Goal: Task Accomplishment & Management: Manage account settings

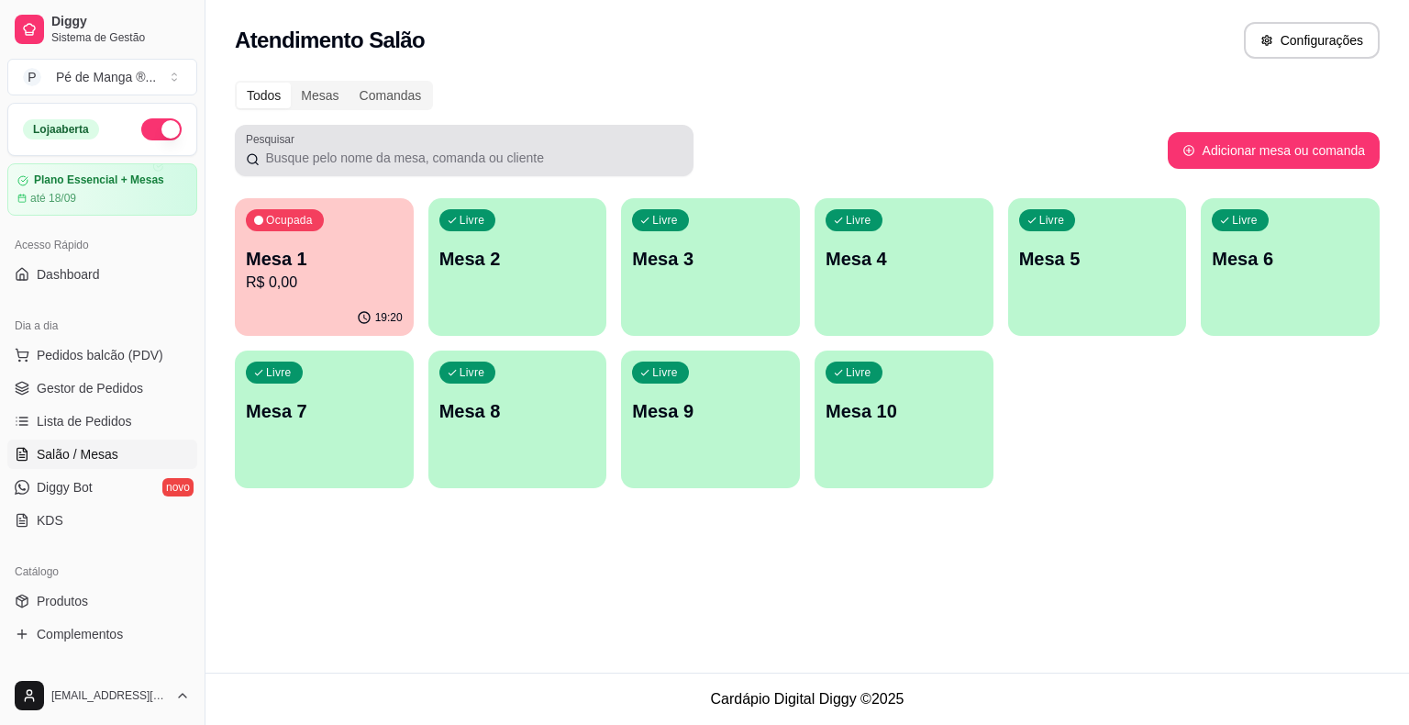
scroll to position [228, 0]
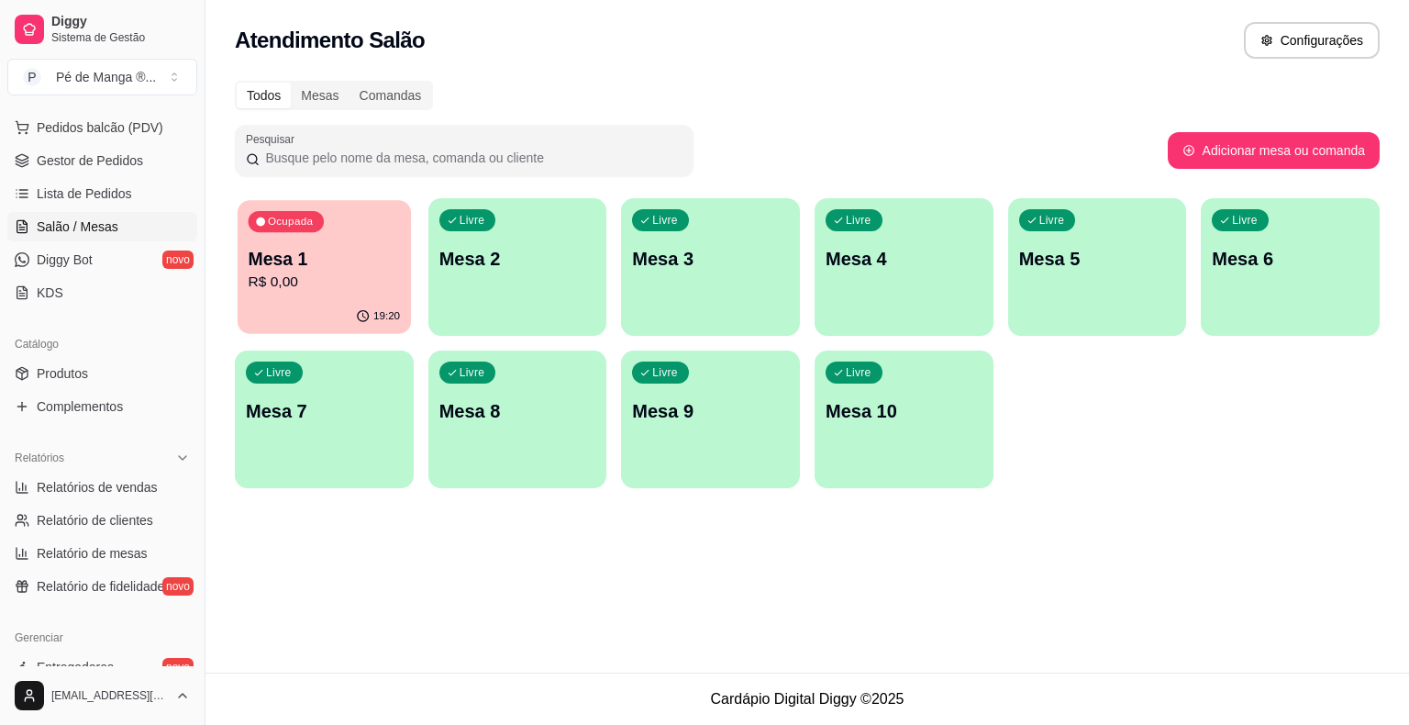
click at [344, 290] on p "R$ 0,00" at bounding box center [325, 282] width 152 height 21
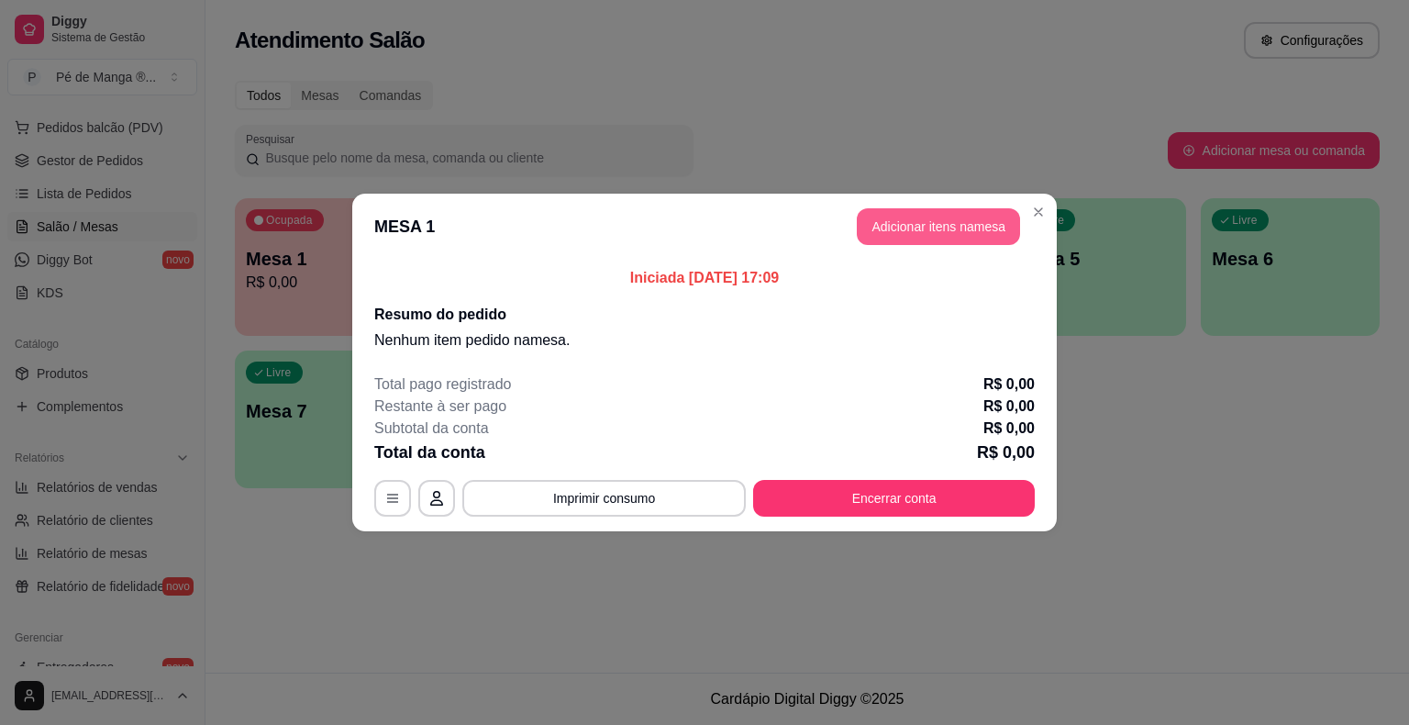
click at [980, 233] on button "Adicionar itens na mesa" at bounding box center [938, 226] width 163 height 37
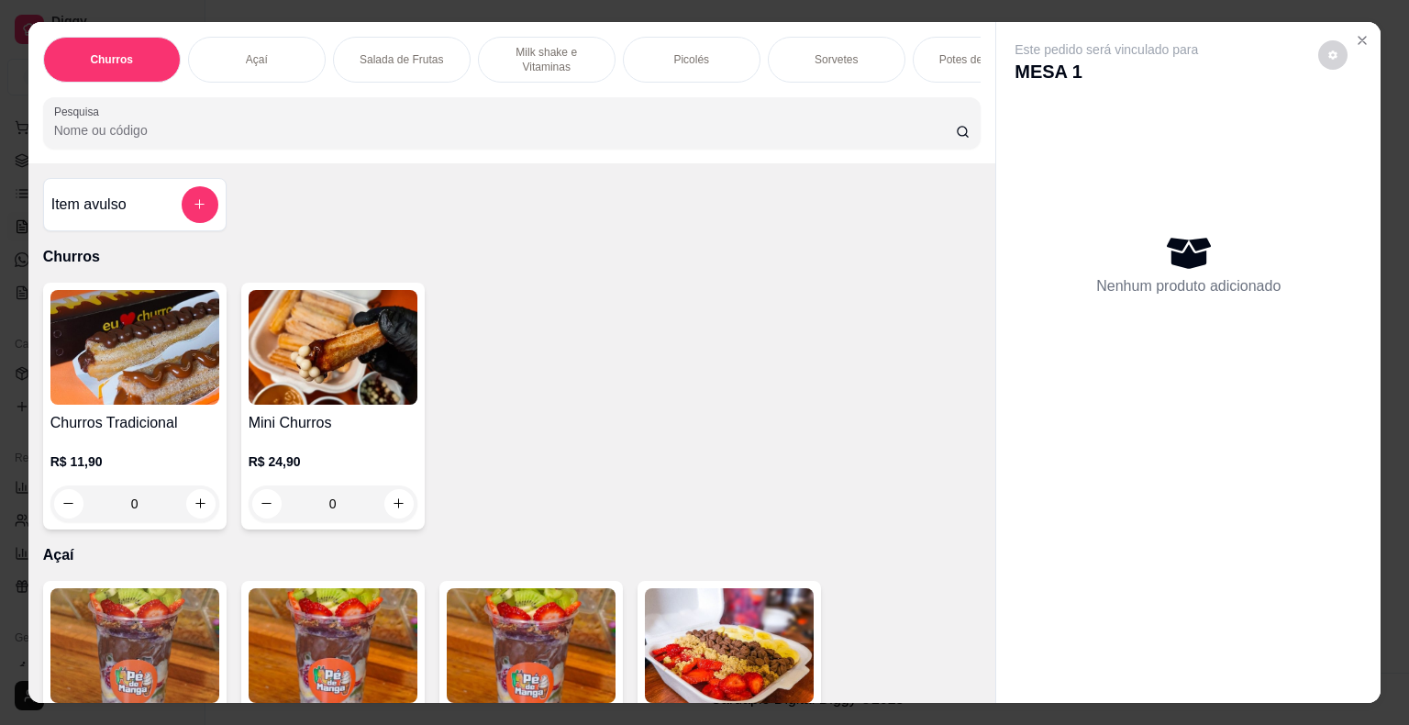
click at [805, 45] on div "Sorvetes" at bounding box center [837, 60] width 138 height 46
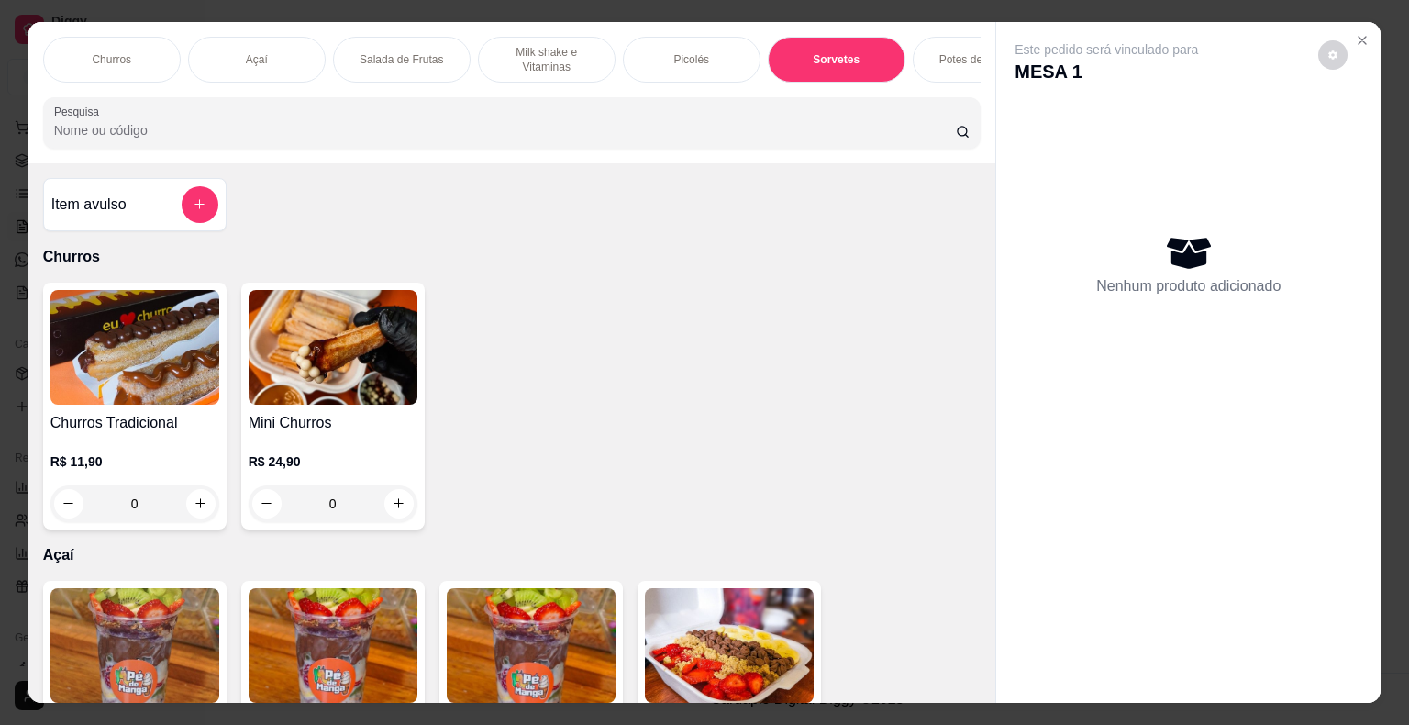
scroll to position [44, 0]
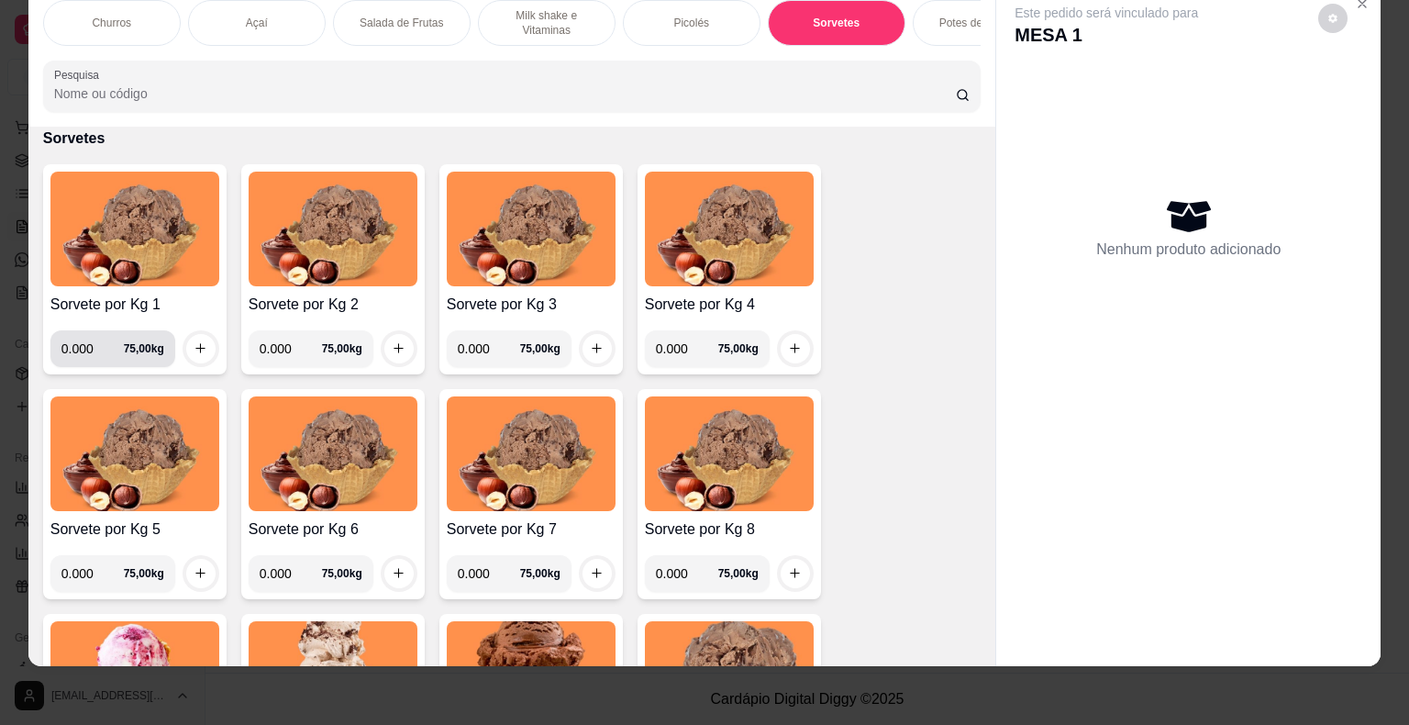
click at [93, 351] on input "0.000" at bounding box center [92, 348] width 62 height 37
type input "0.490"
click at [195, 346] on icon "increase-product-quantity" at bounding box center [200, 348] width 10 height 10
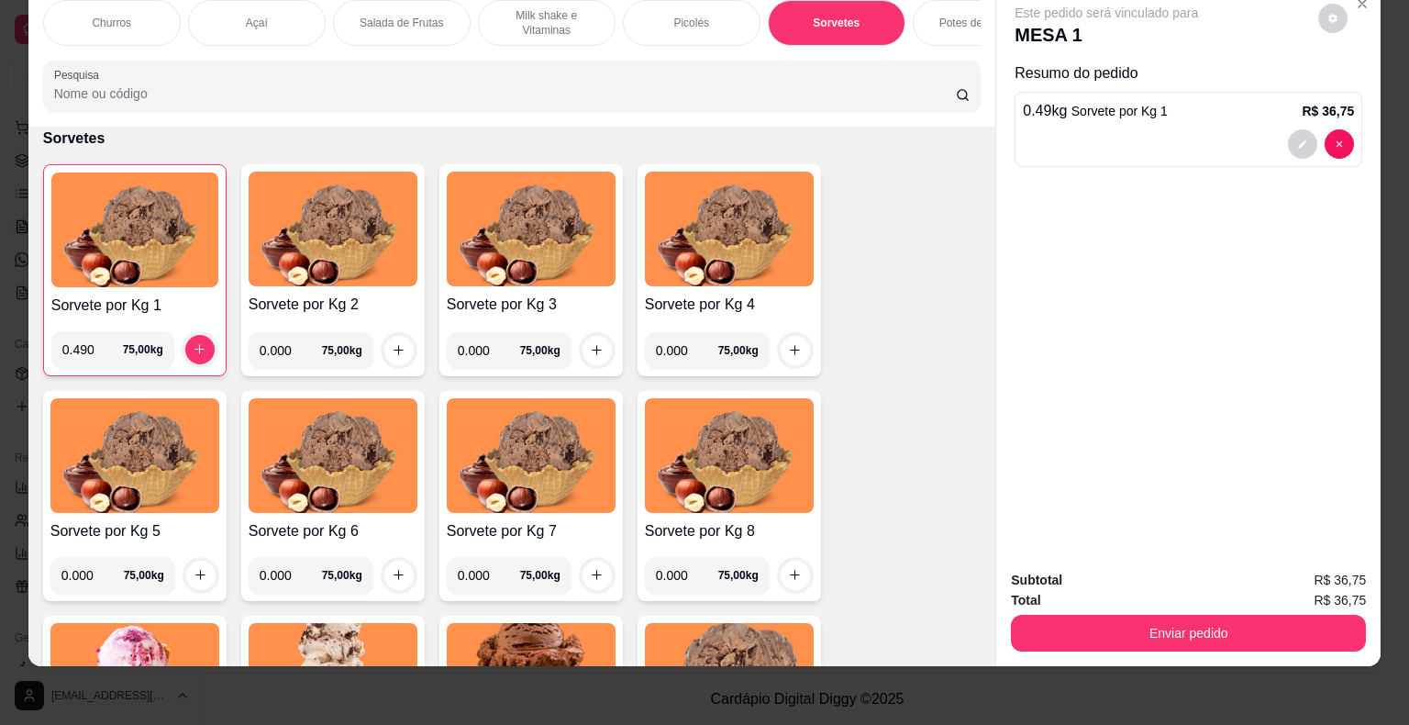
click at [1010, 466] on div "Este pedido será vinculado para MESA 1 Resumo do pedido 0.49 kg Sorvete por Kg …" at bounding box center [1188, 270] width 384 height 571
click at [1017, 461] on div "Este pedido será vinculado para MESA 1 Resumo do pedido 0.49 kg Sorvete por Kg …" at bounding box center [1188, 270] width 384 height 571
click at [1257, 62] on p "Resumo do pedido" at bounding box center [1189, 73] width 348 height 22
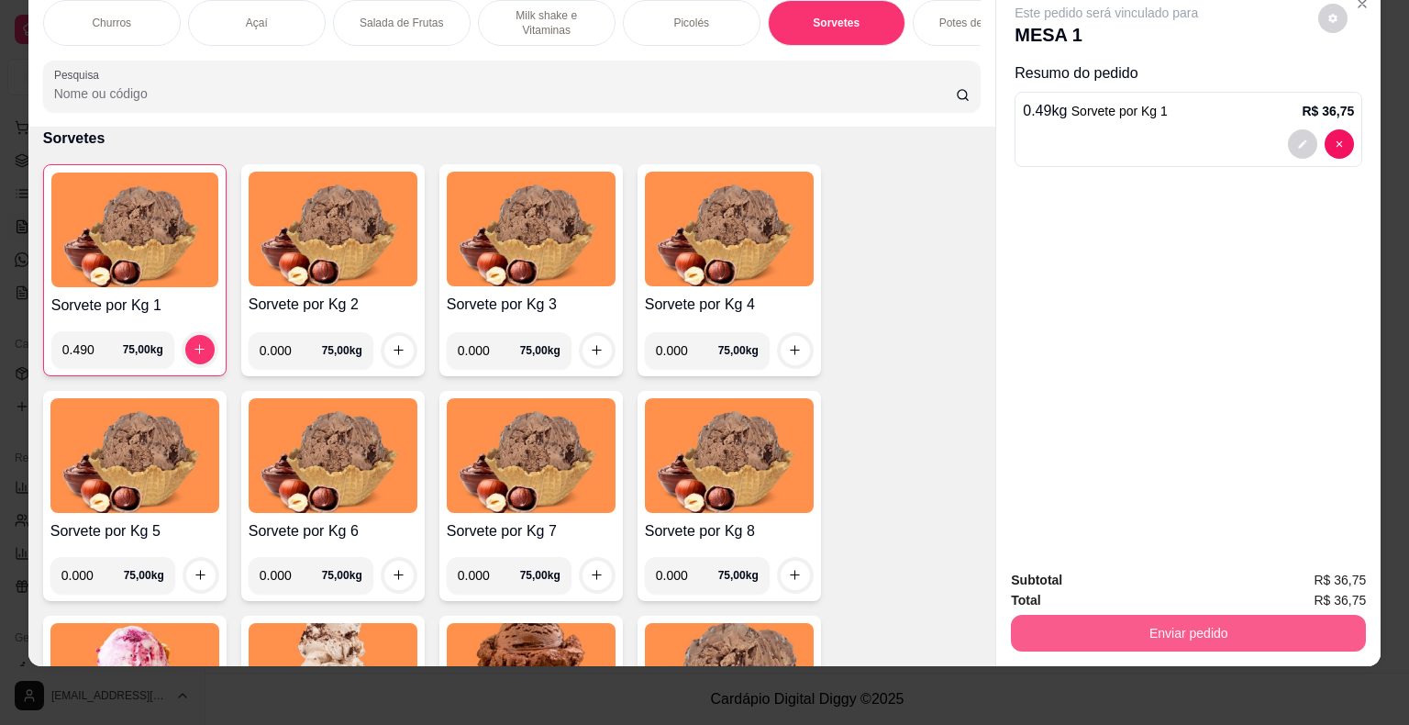
click at [1040, 615] on button "Enviar pedido" at bounding box center [1188, 633] width 355 height 37
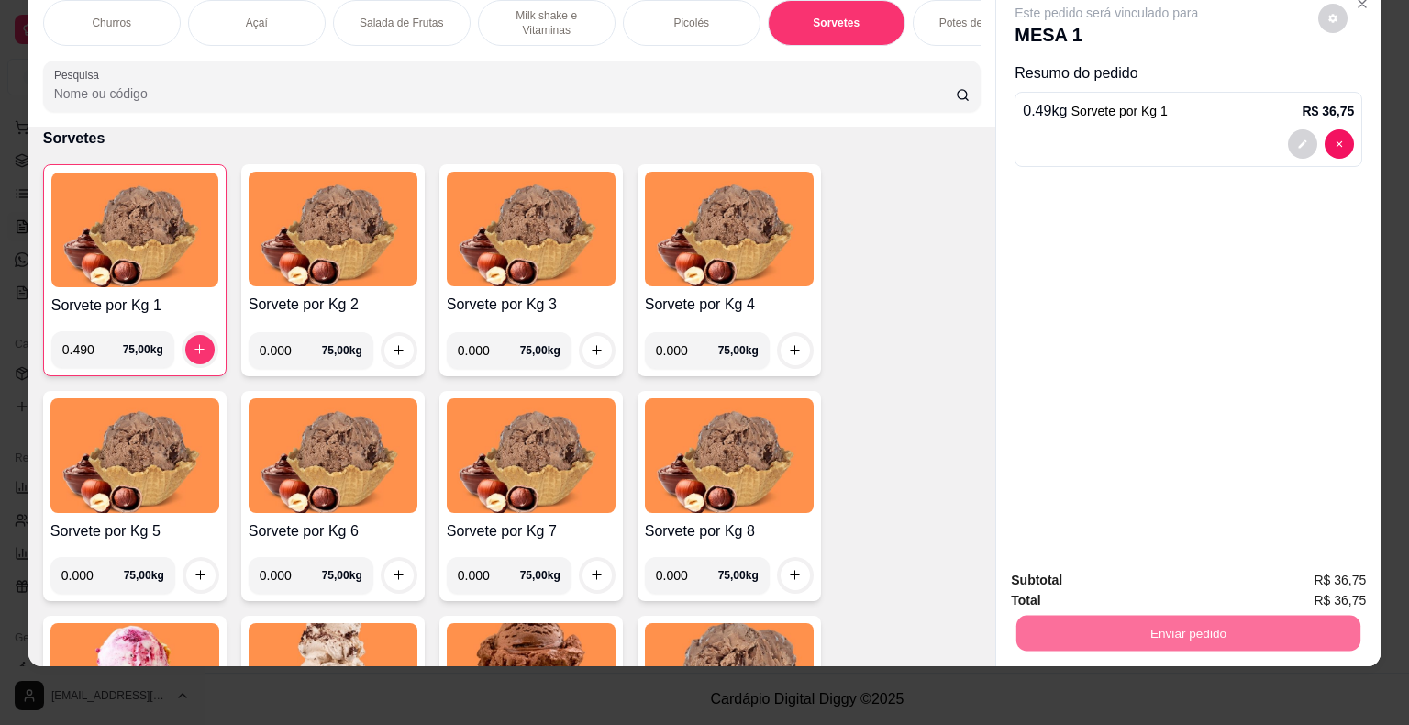
click at [1065, 576] on button "Não registrar e enviar pedido" at bounding box center [1127, 574] width 185 height 34
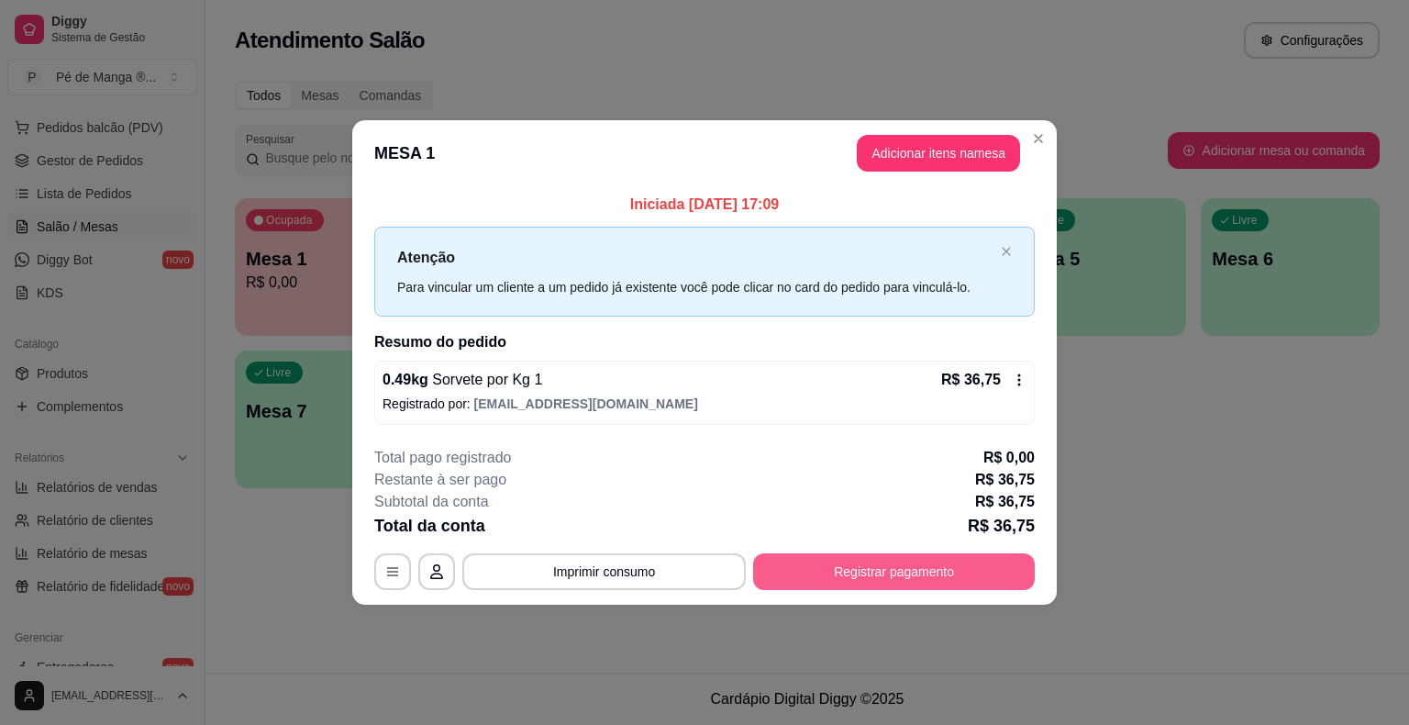
click at [853, 572] on button "Registrar pagamento" at bounding box center [894, 571] width 282 height 37
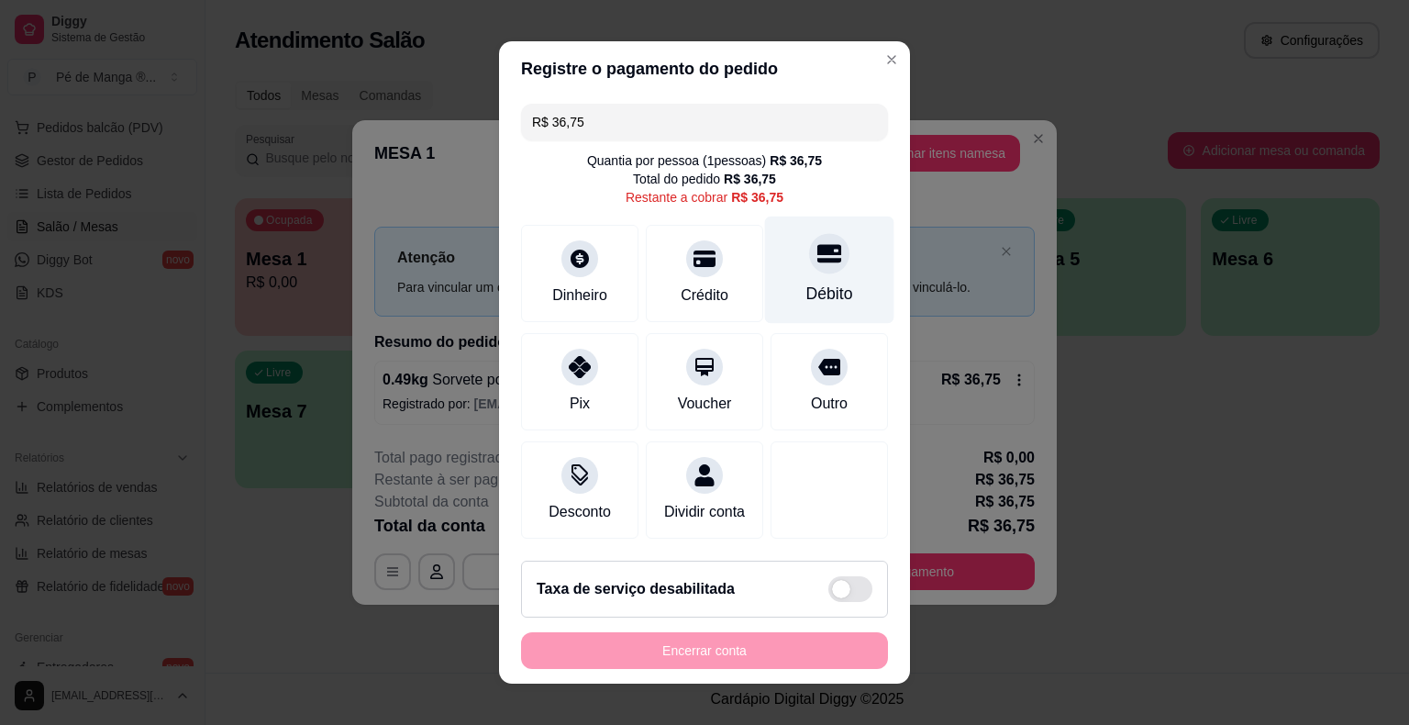
click at [837, 287] on div "Débito" at bounding box center [829, 270] width 129 height 107
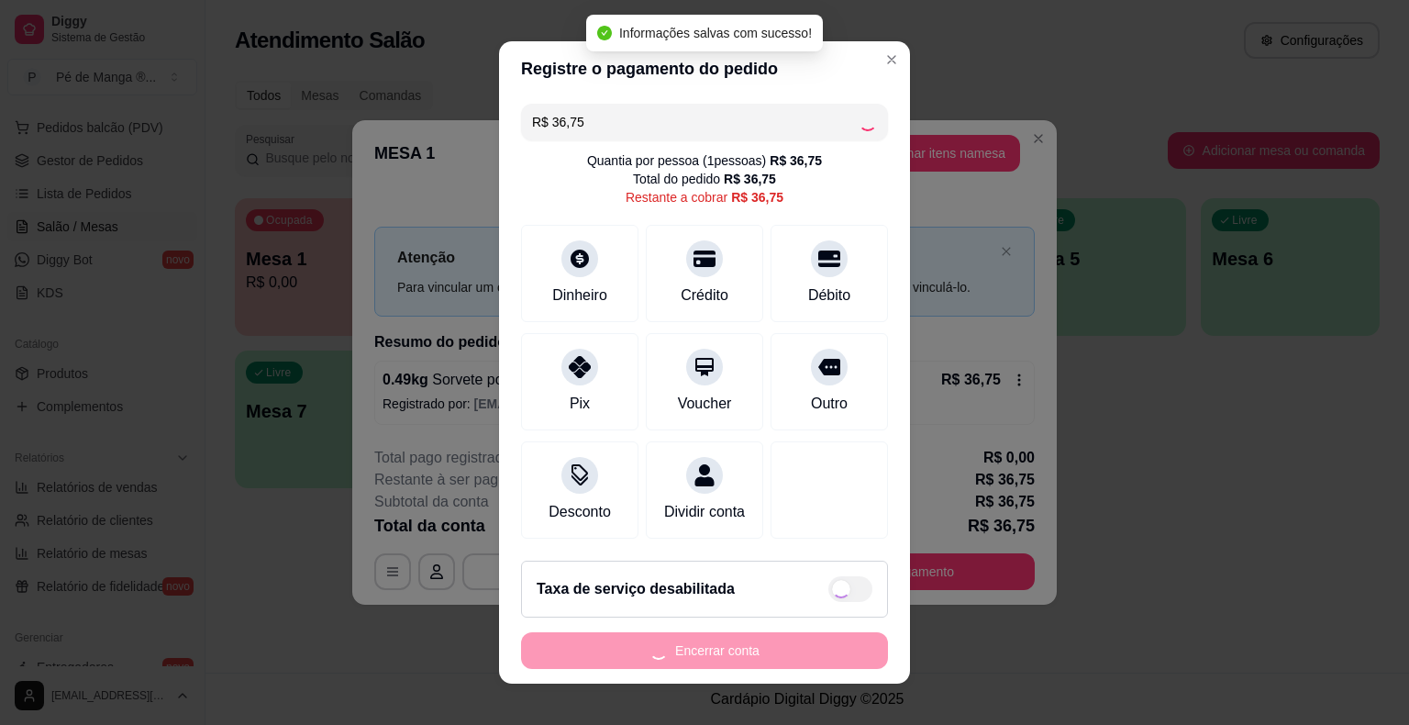
type input "R$ 0,00"
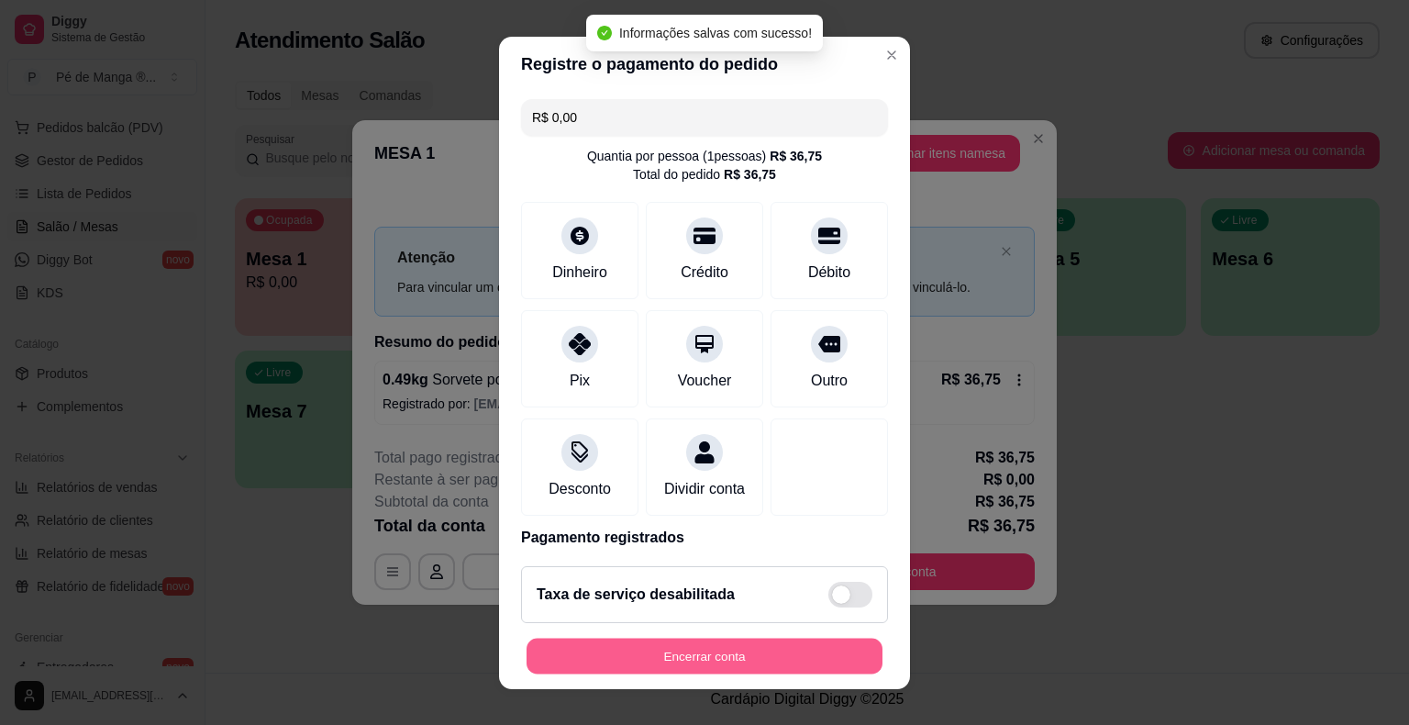
click at [735, 659] on button "Encerrar conta" at bounding box center [705, 656] width 356 height 36
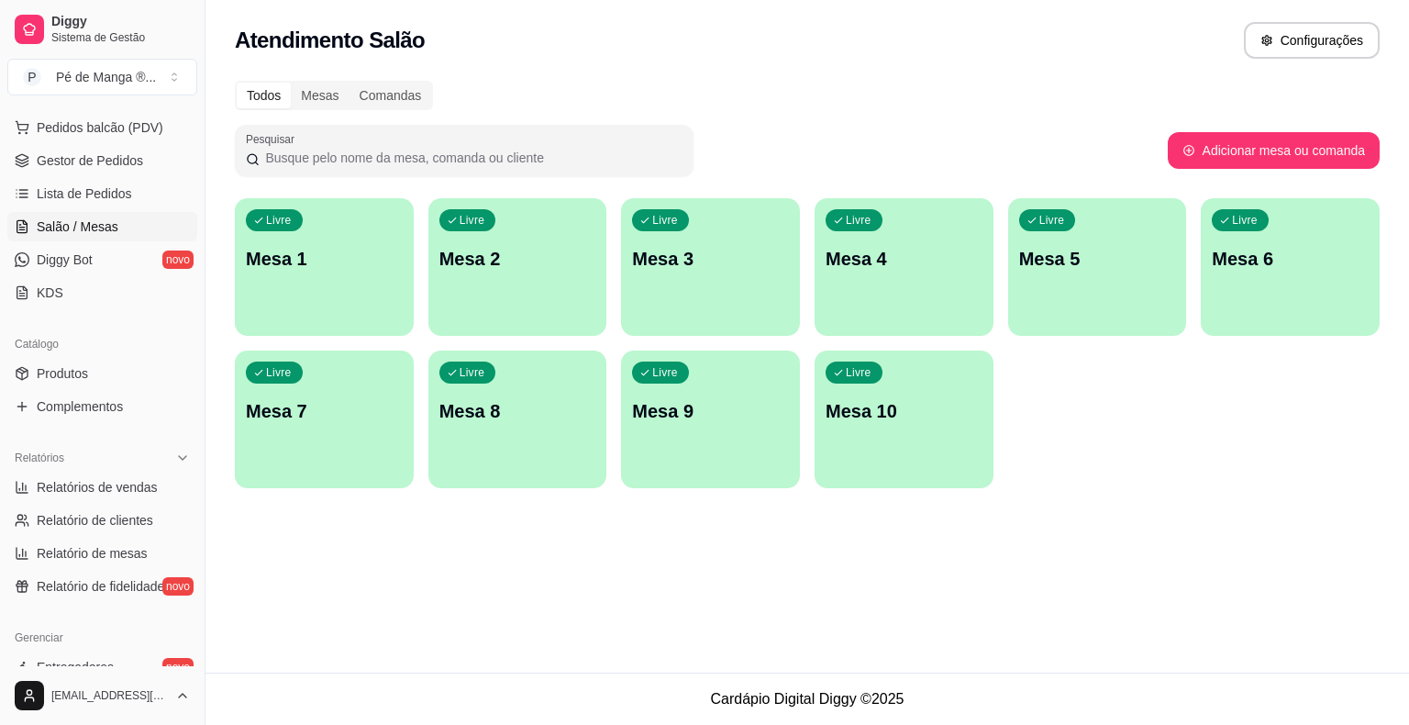
click at [1395, 11] on div "Atendimento Salão Configurações" at bounding box center [808, 35] width 1204 height 70
click at [345, 331] on div "button" at bounding box center [324, 325] width 179 height 22
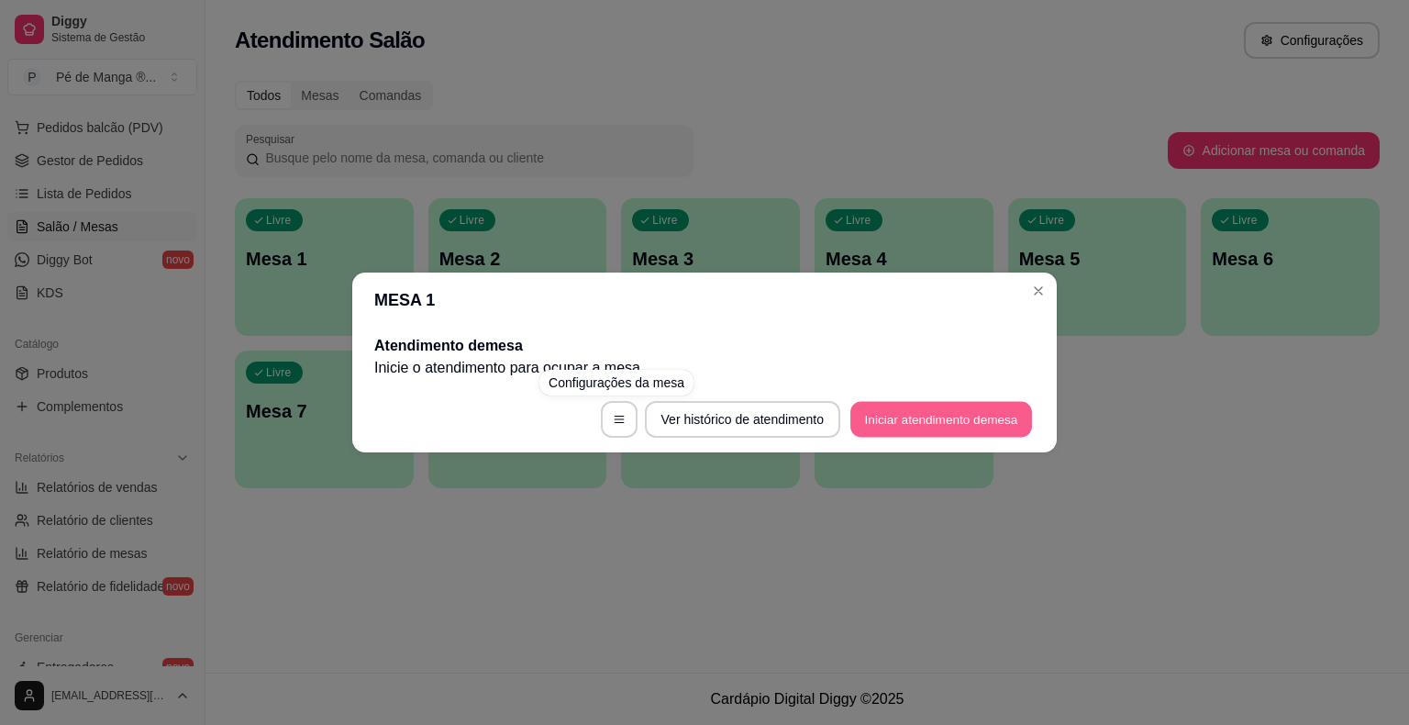
click at [907, 418] on button "Iniciar atendimento de mesa" at bounding box center [942, 420] width 182 height 36
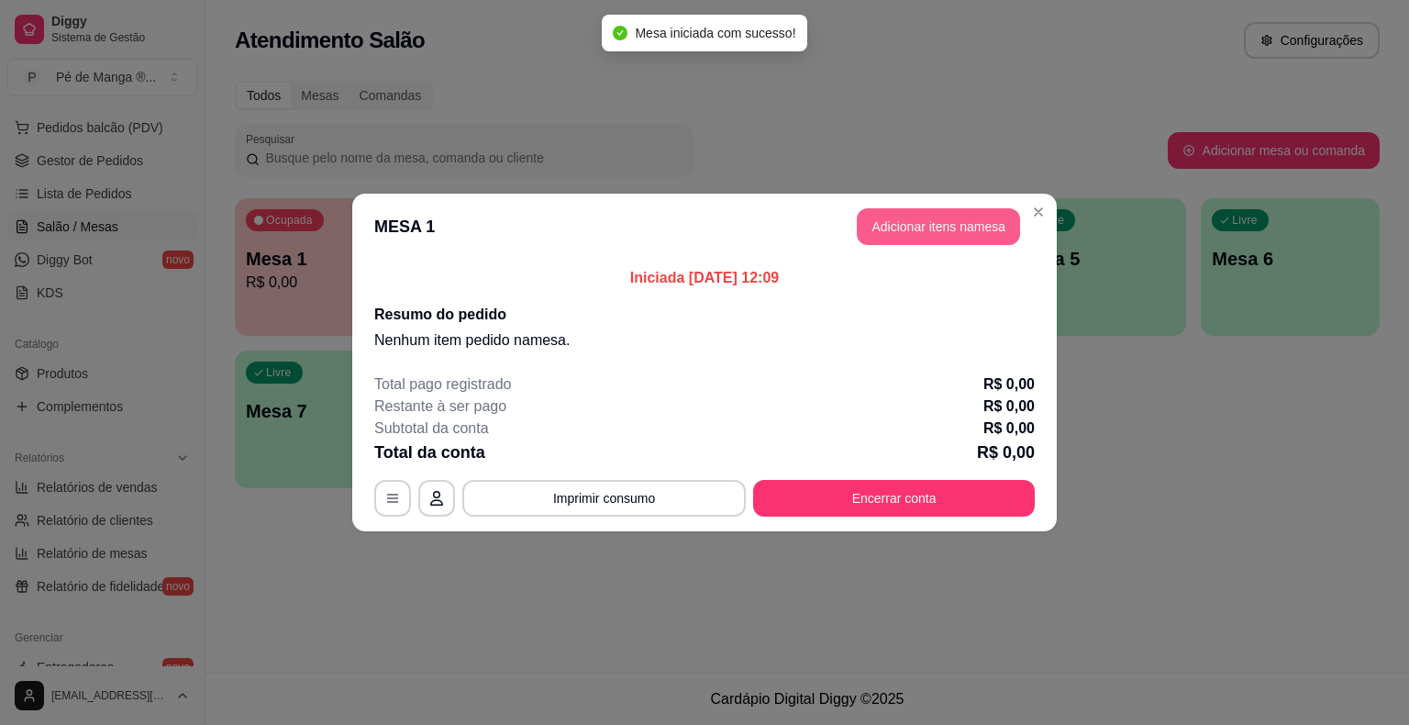
click at [1006, 232] on button "Adicionar itens na mesa" at bounding box center [938, 226] width 163 height 37
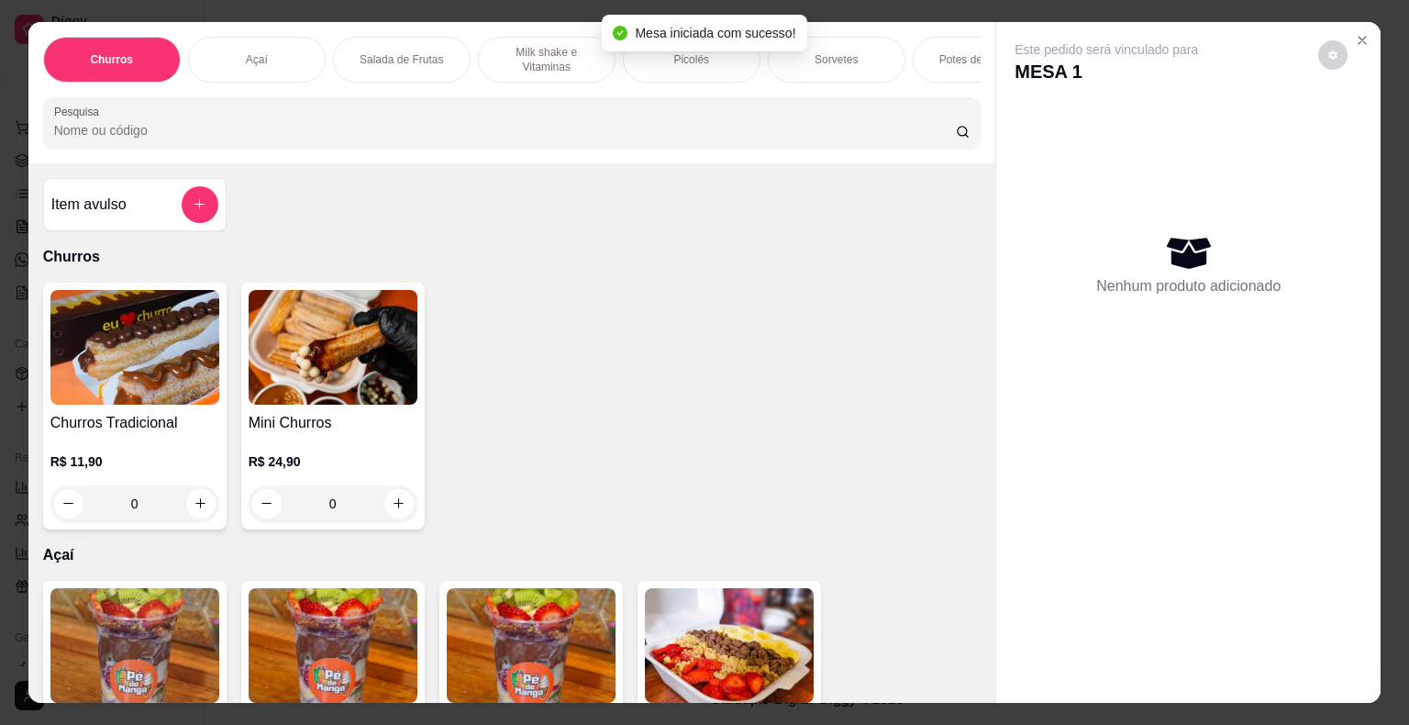
click at [712, 61] on div "Picolés" at bounding box center [692, 60] width 138 height 46
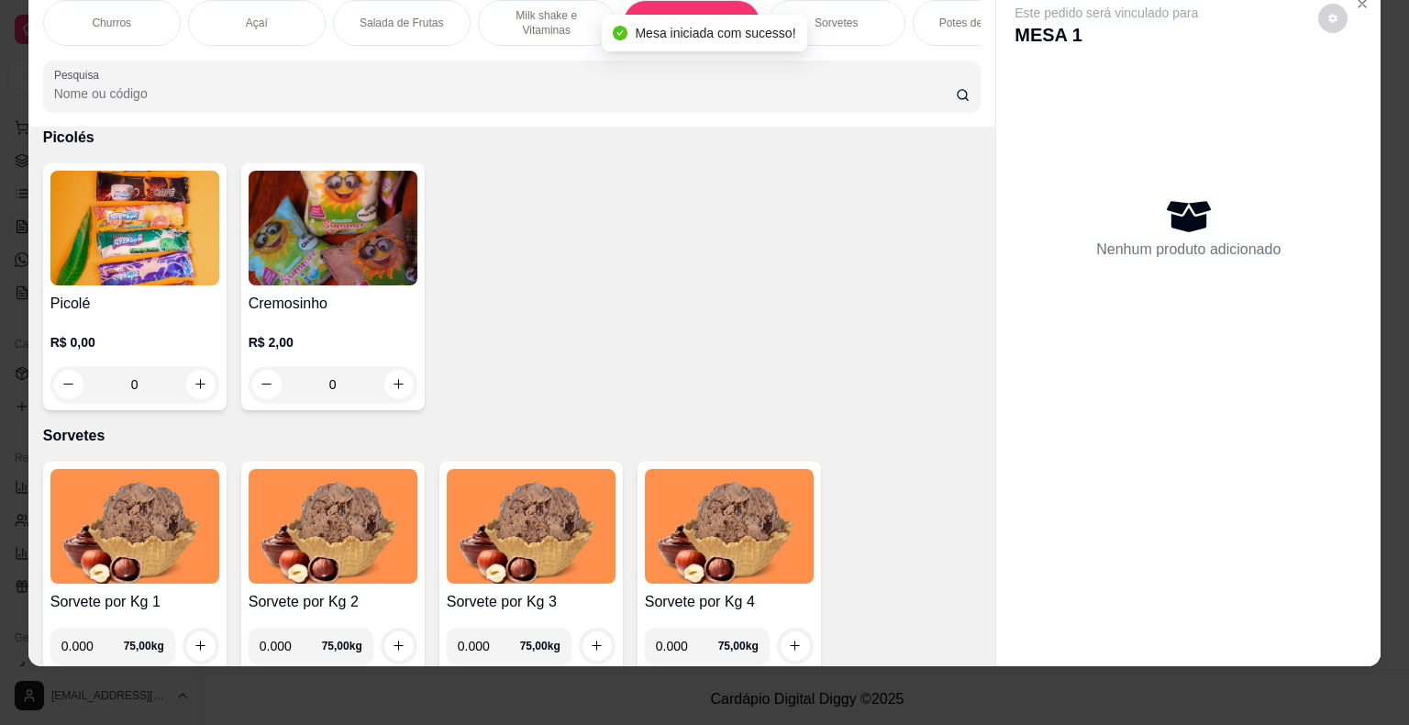
click at [121, 312] on h4 "Picolé" at bounding box center [134, 304] width 169 height 22
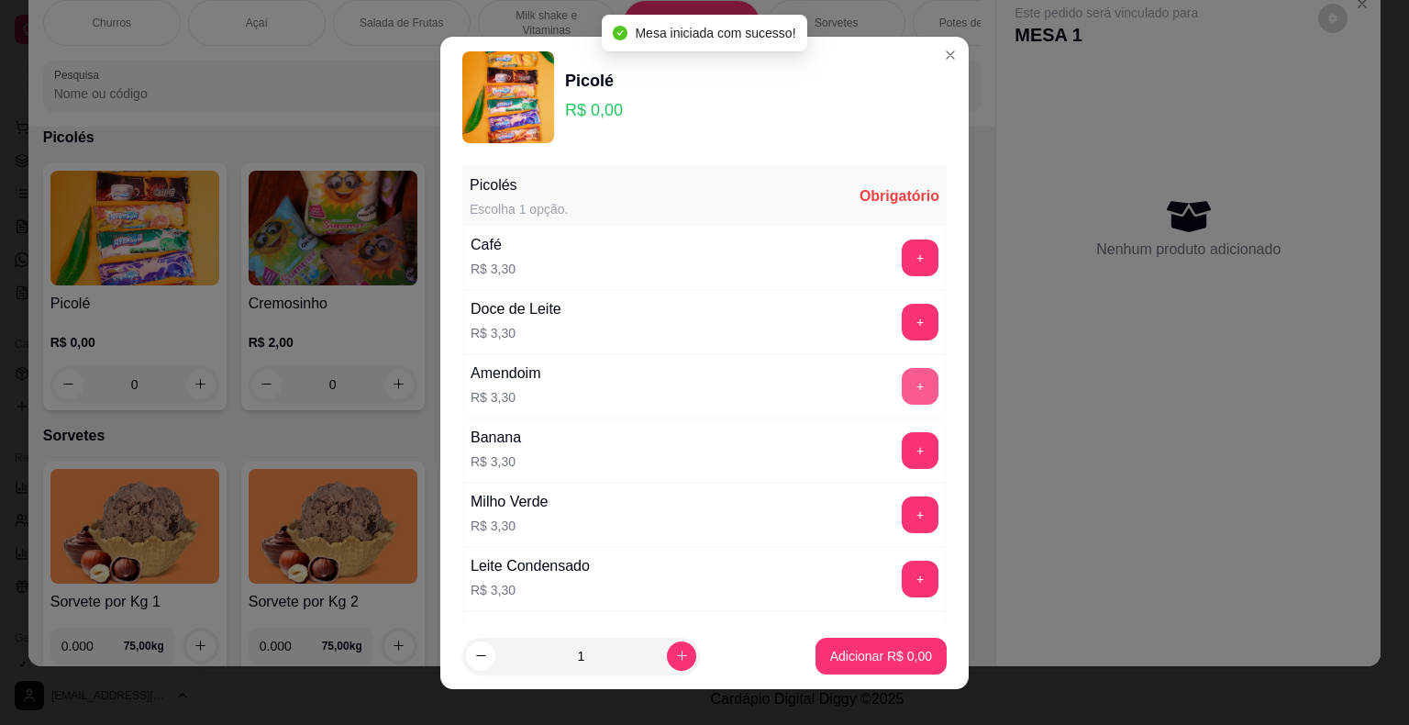
click at [902, 376] on button "+" at bounding box center [920, 386] width 37 height 37
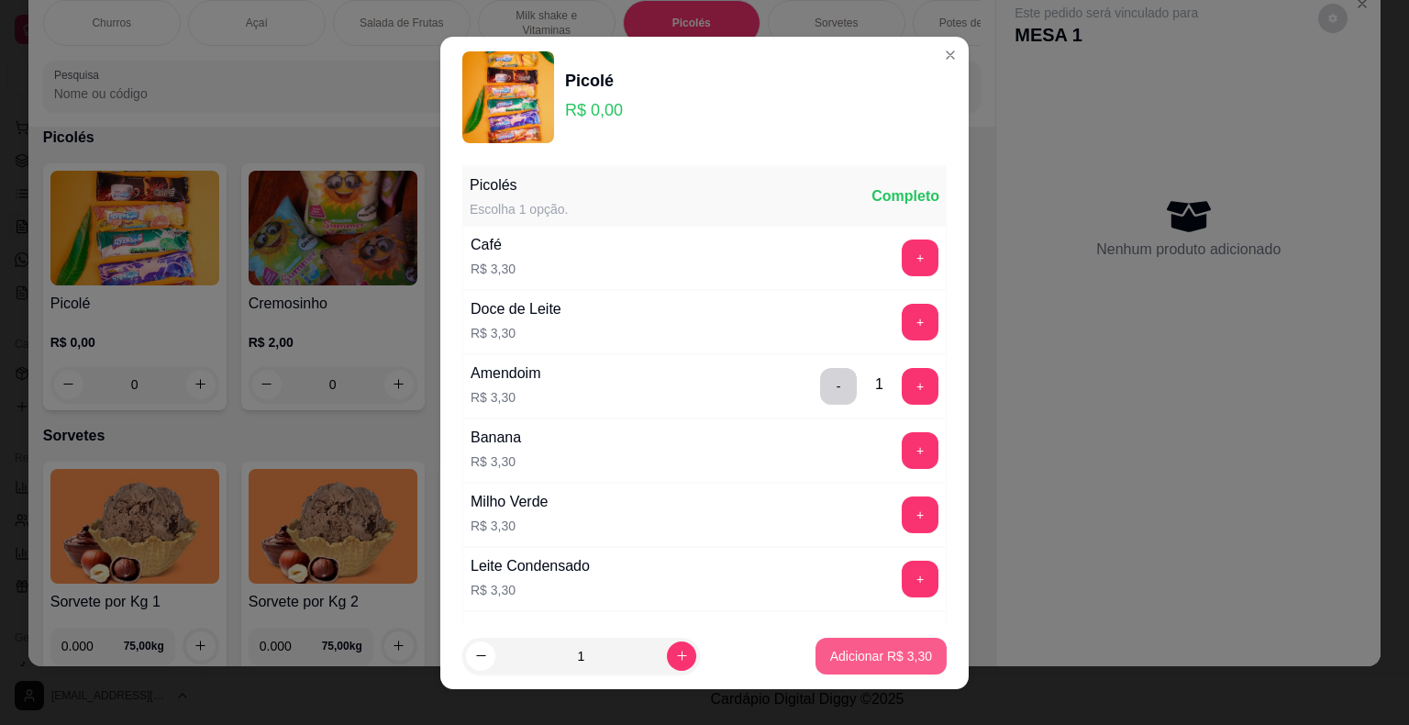
click at [853, 659] on p "Adicionar R$ 3,30" at bounding box center [881, 656] width 102 height 18
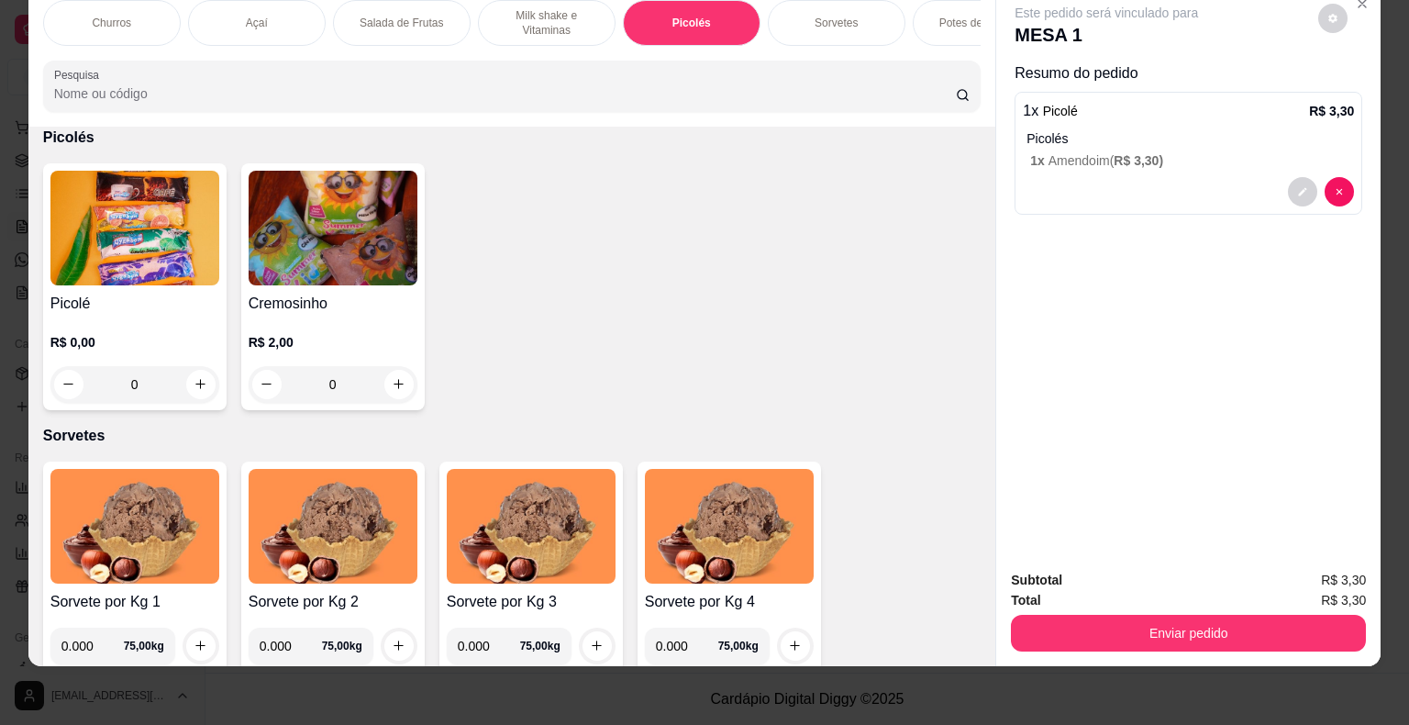
click at [1167, 642] on div "Subtotal R$ 3,30 Total R$ 3,30 Enviar pedido" at bounding box center [1188, 610] width 384 height 111
click at [1166, 634] on button "Enviar pedido" at bounding box center [1188, 633] width 355 height 37
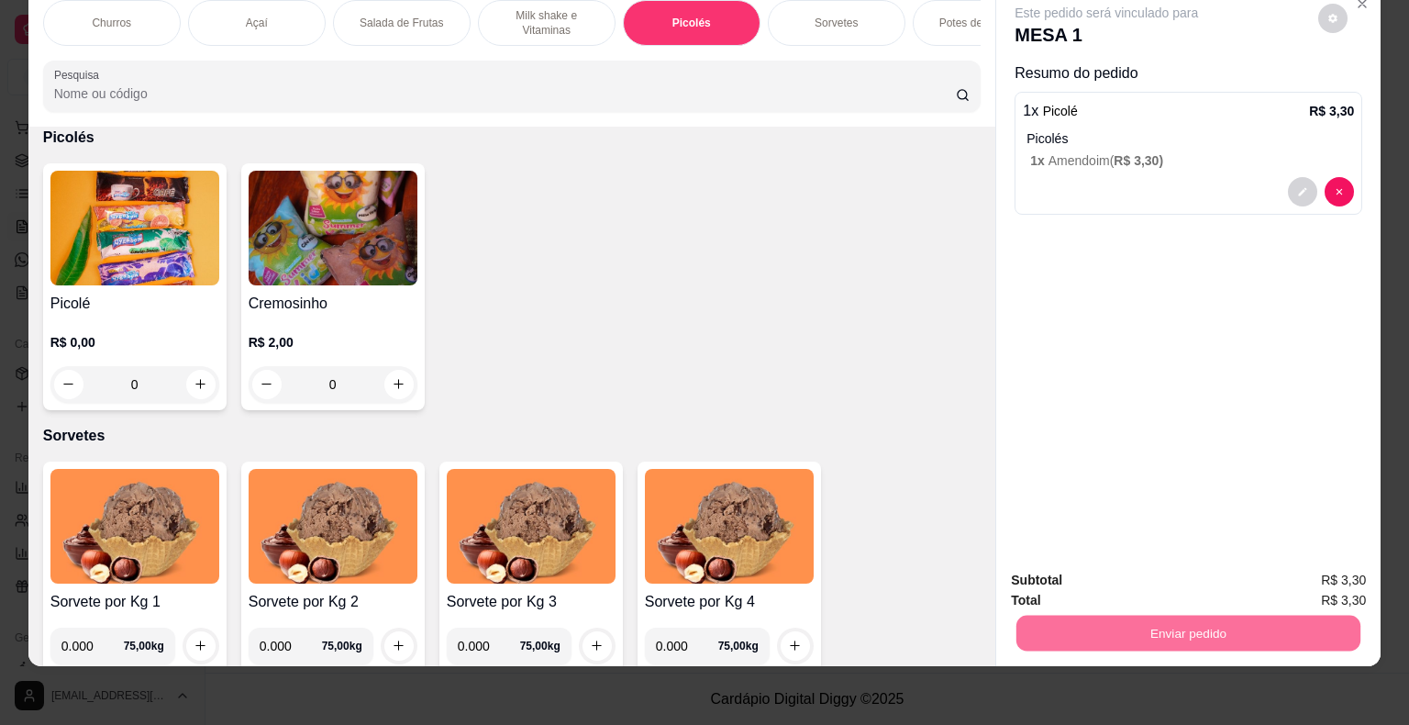
click at [1141, 567] on button "Não registrar e enviar pedido" at bounding box center [1127, 574] width 191 height 35
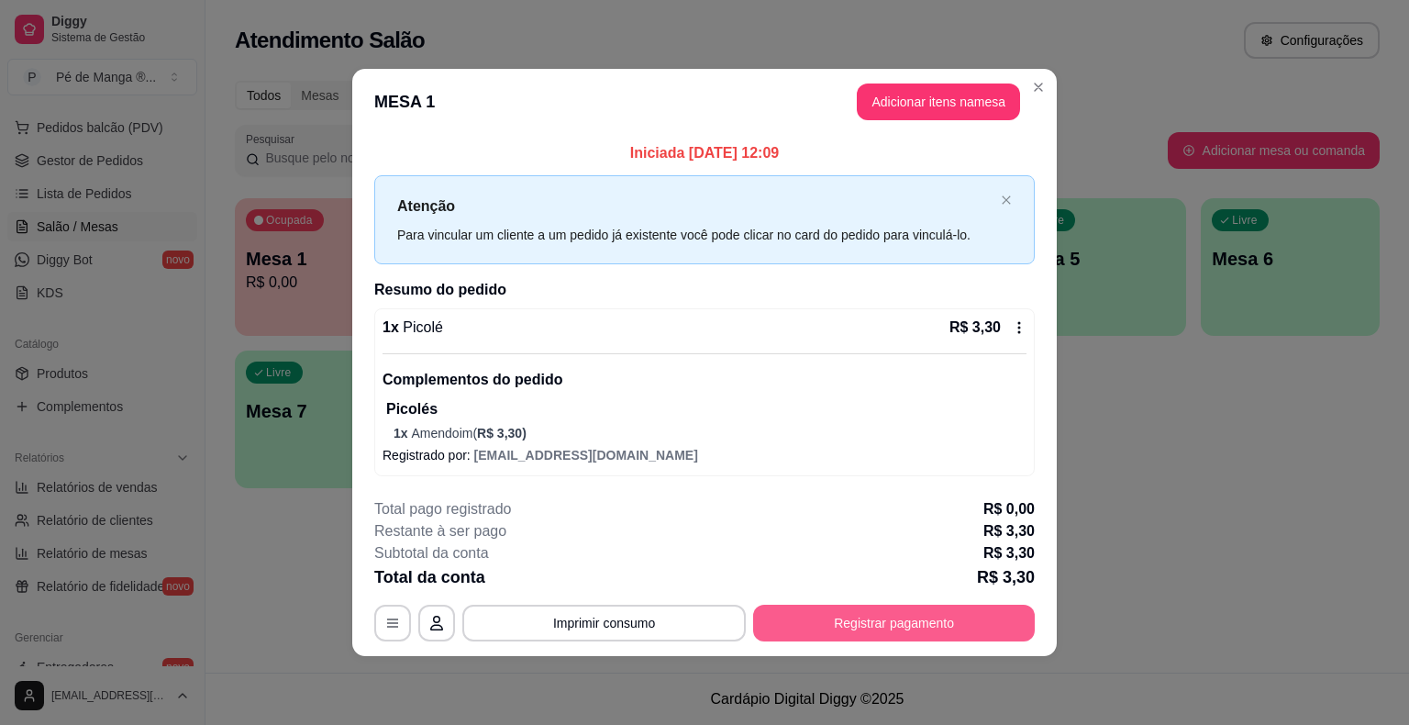
click at [815, 615] on button "Registrar pagamento" at bounding box center [894, 623] width 282 height 37
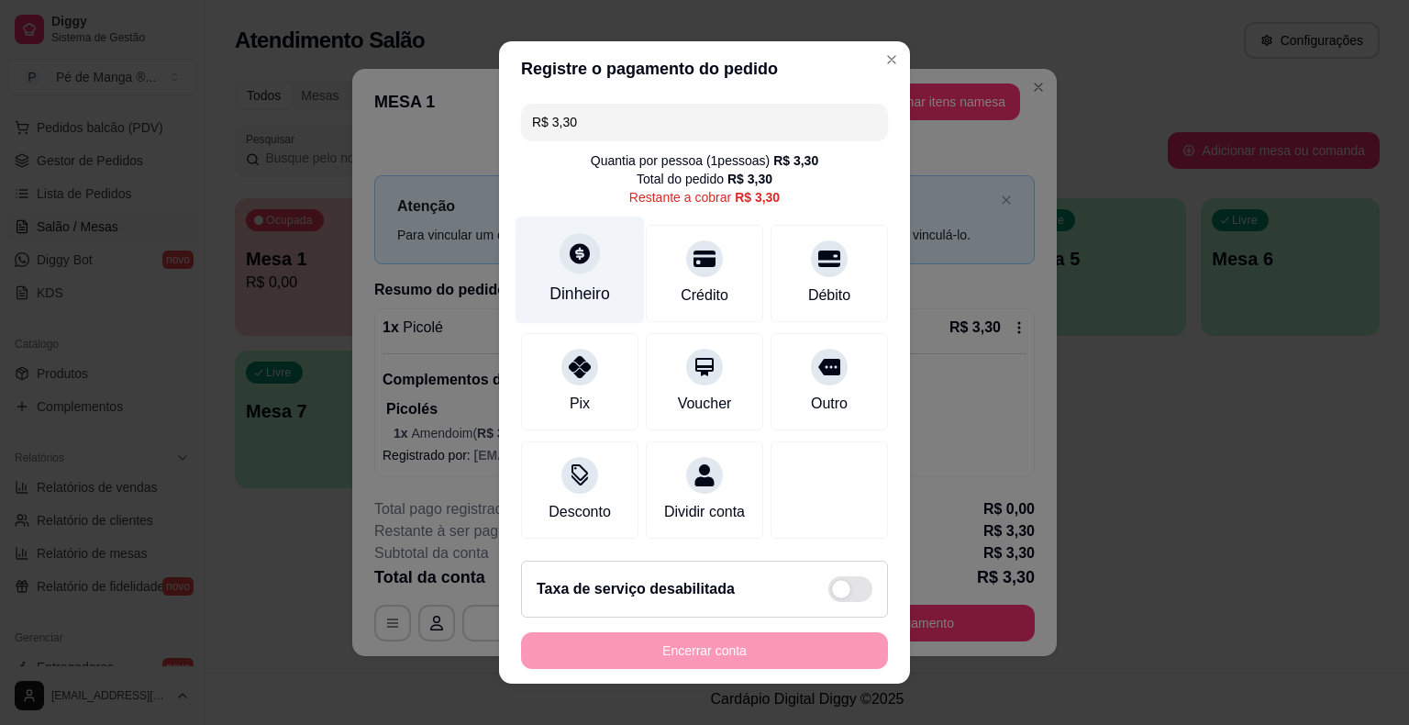
click at [606, 314] on div "Dinheiro" at bounding box center [580, 270] width 129 height 107
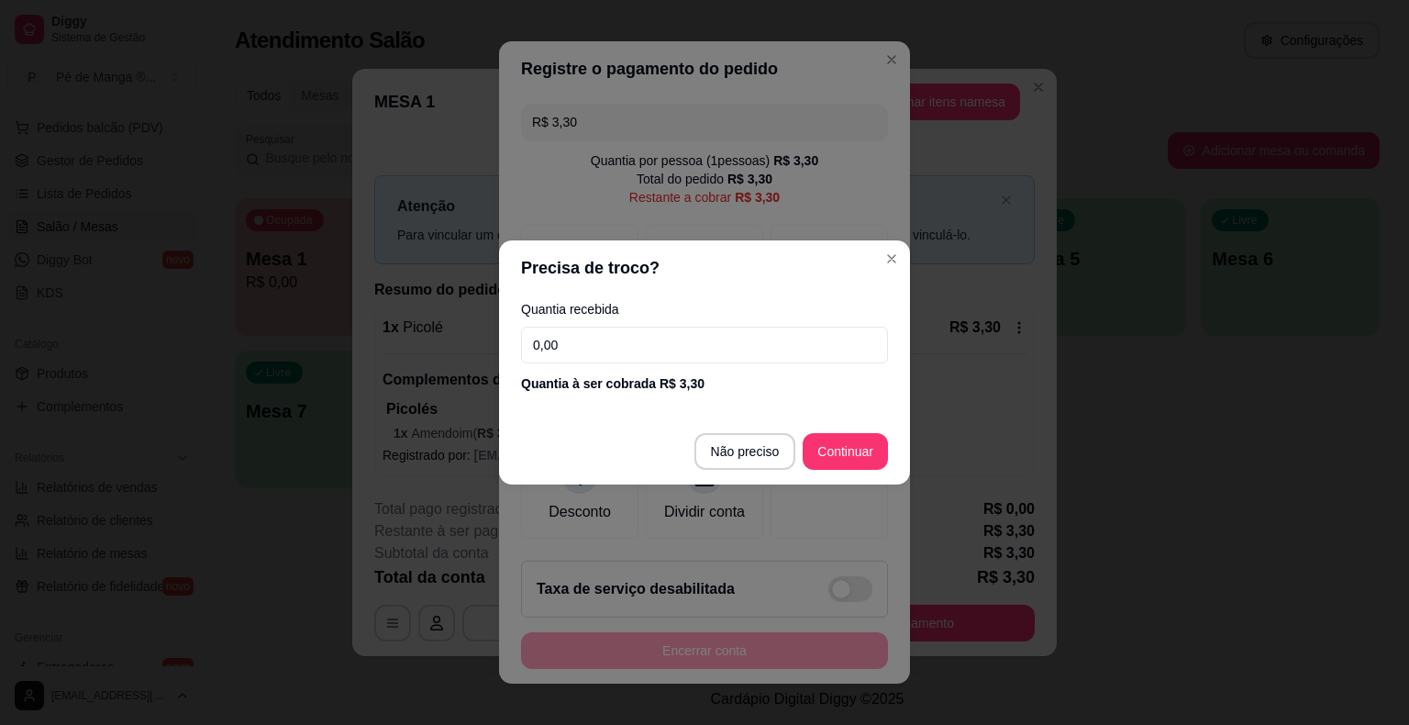
click at [767, 428] on footer "Não preciso Continuar" at bounding box center [704, 451] width 411 height 66
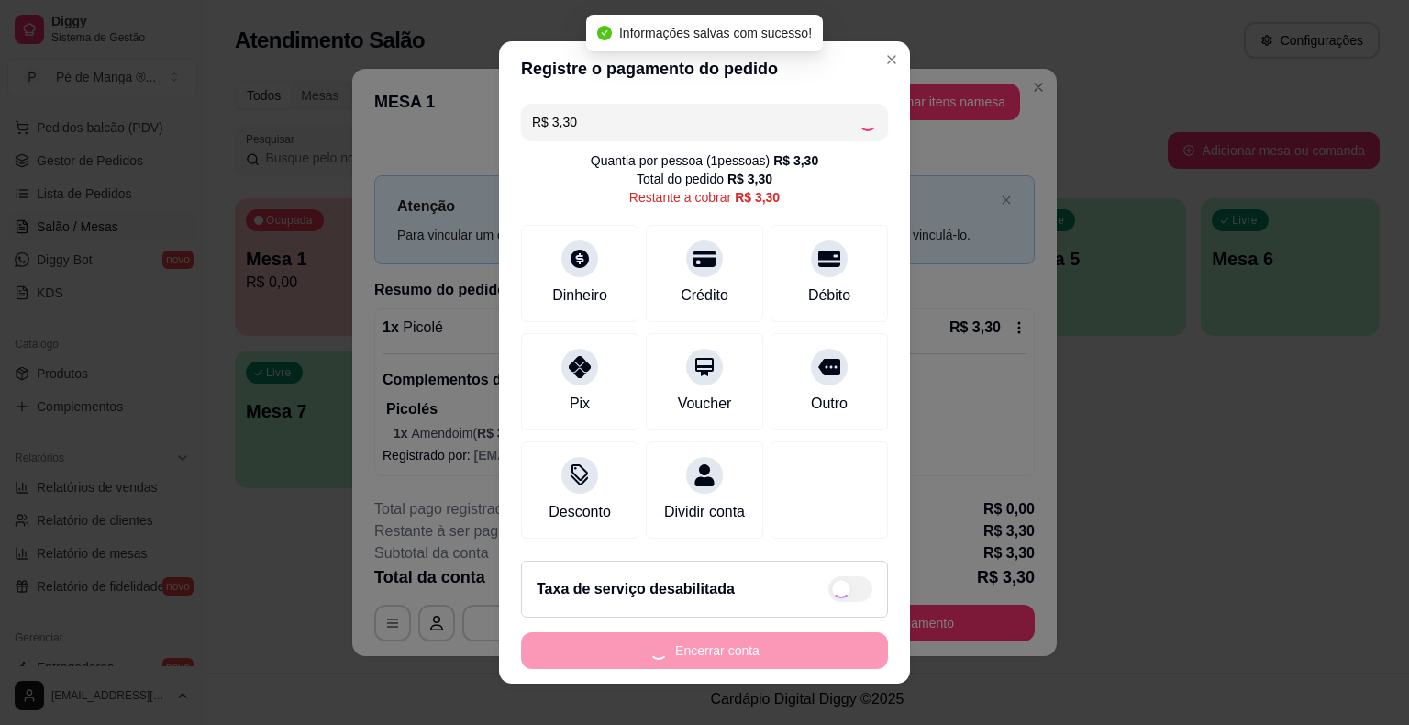
type input "R$ 0,00"
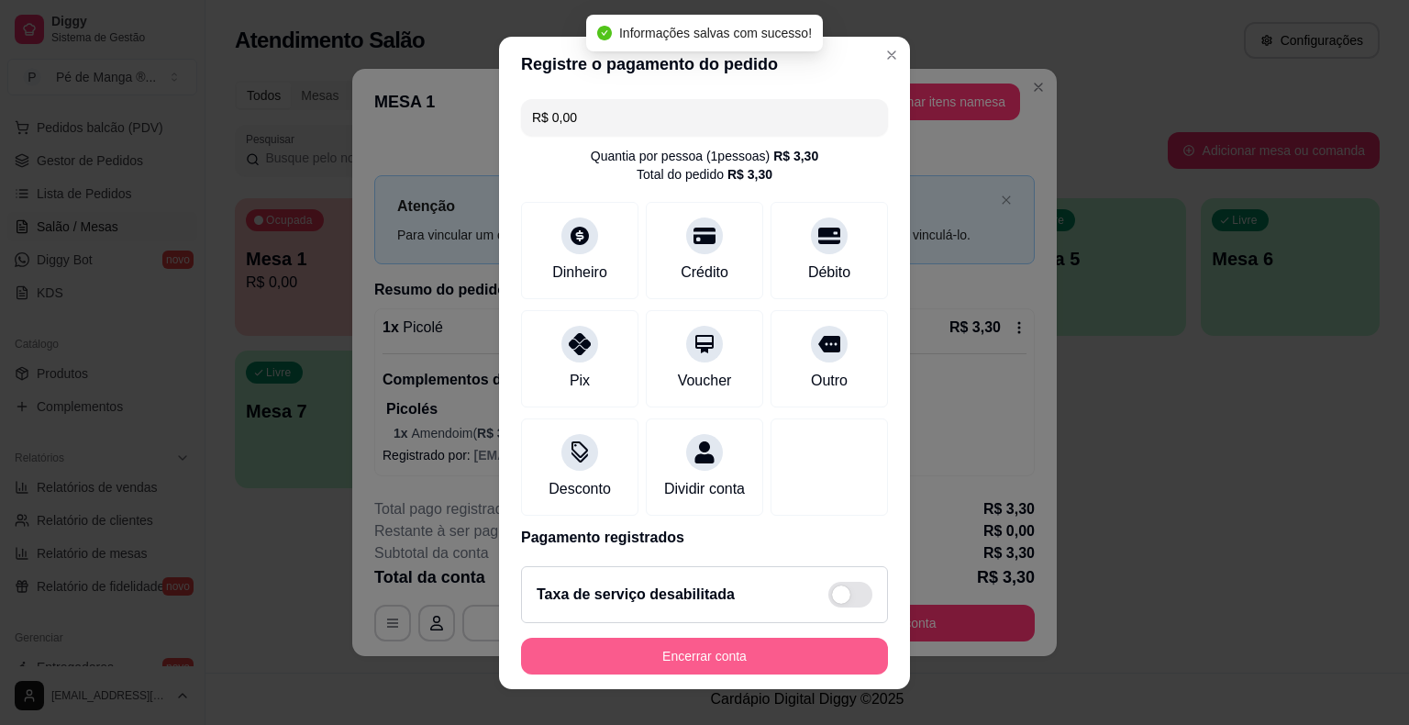
click at [663, 655] on button "Encerrar conta" at bounding box center [704, 656] width 367 height 37
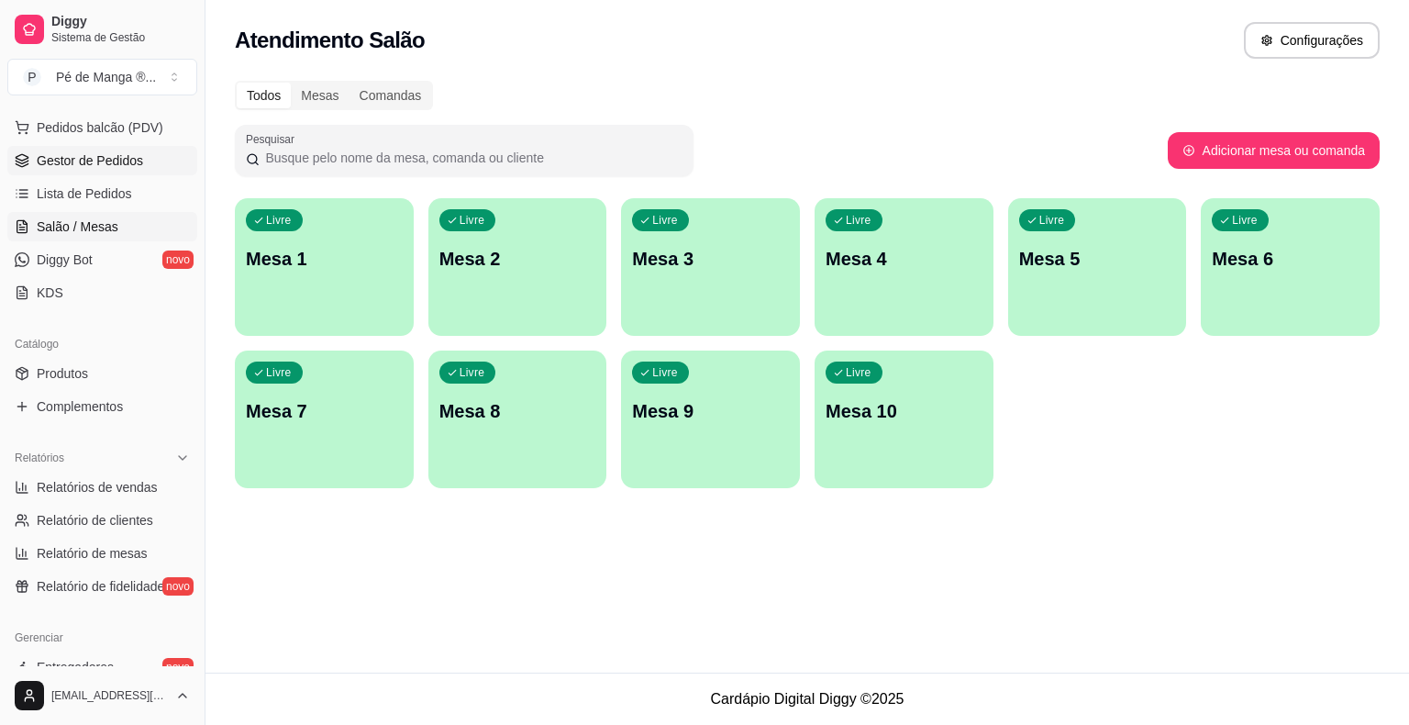
click at [136, 149] on link "Gestor de Pedidos" at bounding box center [102, 160] width 190 height 29
click at [134, 158] on span "Gestor de Pedidos" at bounding box center [90, 160] width 106 height 18
click at [139, 152] on span "Gestor de Pedidos" at bounding box center [90, 160] width 106 height 18
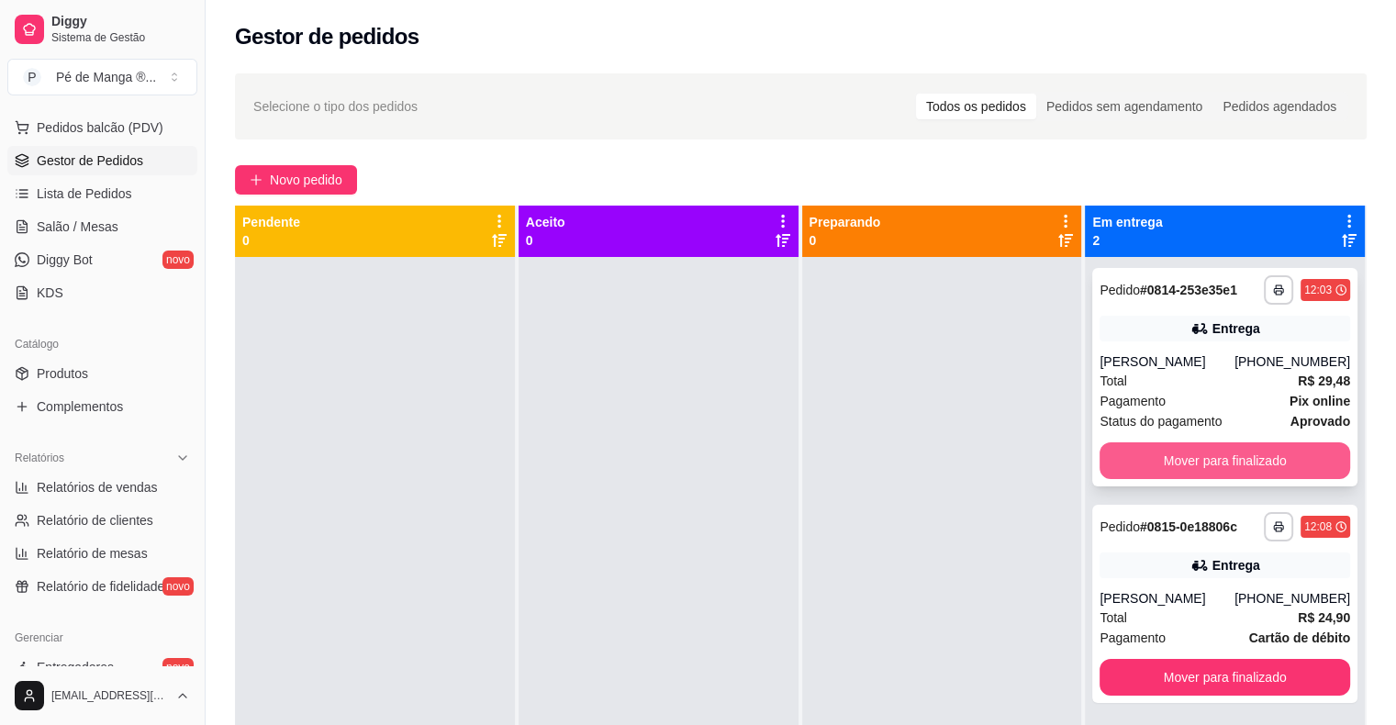
click at [1247, 472] on button "Mover para finalizado" at bounding box center [1224, 460] width 251 height 37
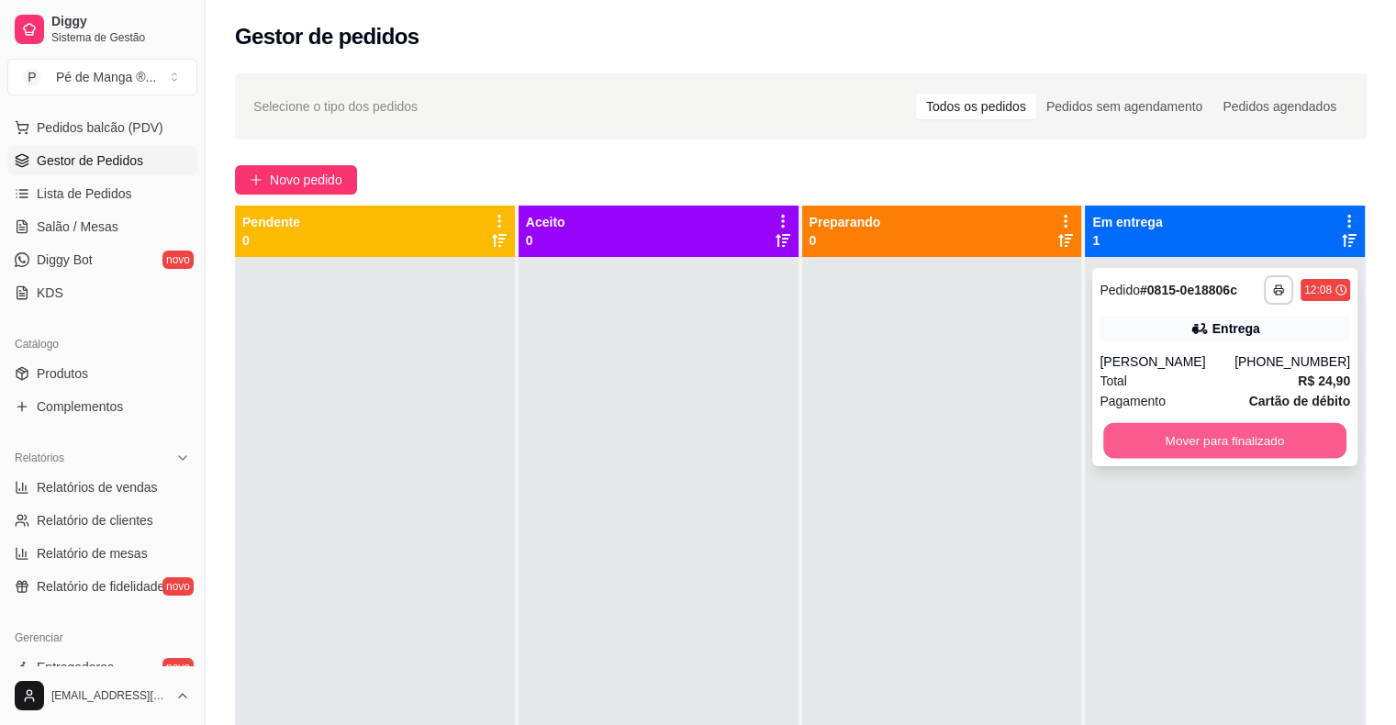
click at [1248, 443] on button "Mover para finalizado" at bounding box center [1224, 441] width 243 height 36
